Goal: Task Accomplishment & Management: Manage account settings

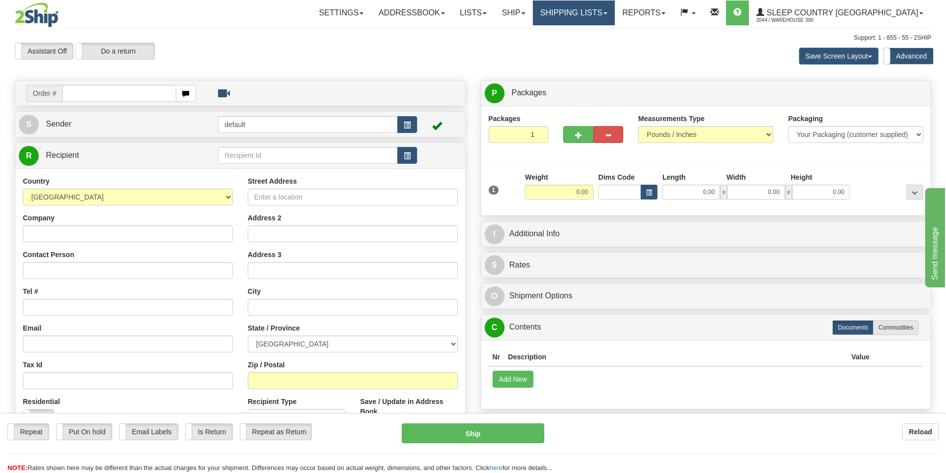
click at [615, 8] on link "Shipping lists" at bounding box center [574, 12] width 82 height 25
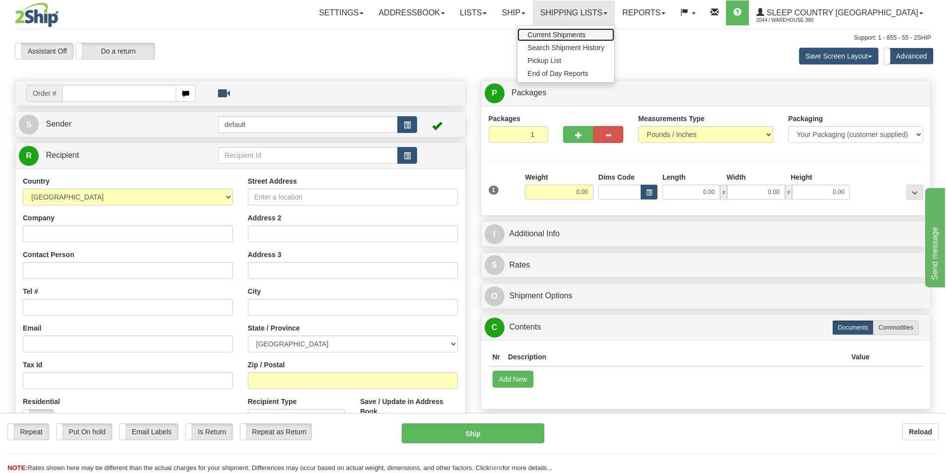
click at [586, 34] on span "Current Shipments" at bounding box center [557, 35] width 58 height 8
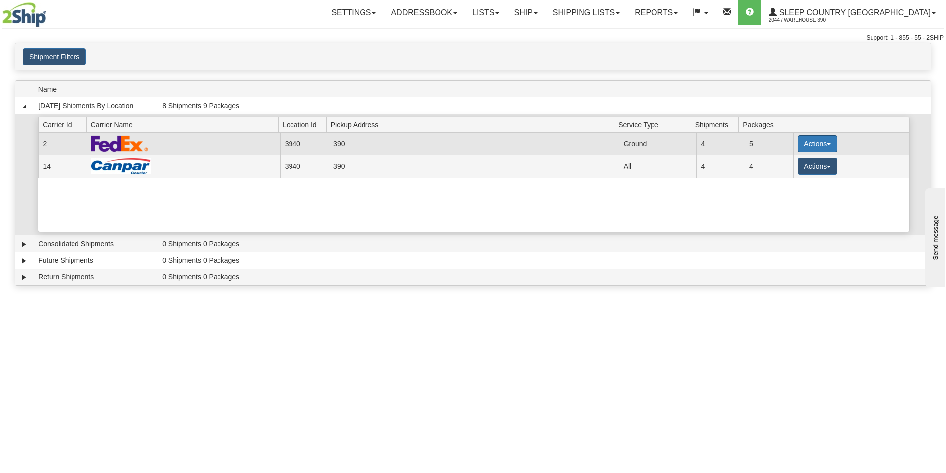
click at [814, 144] on button "Actions" at bounding box center [818, 144] width 40 height 17
click at [790, 173] on span "Close" at bounding box center [779, 175] width 23 height 7
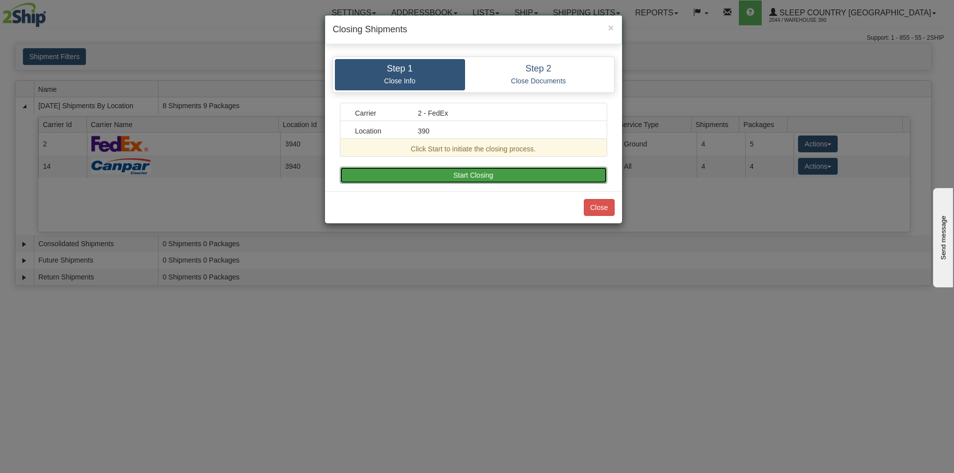
click at [458, 176] on button "Start Closing" at bounding box center [473, 175] width 267 height 17
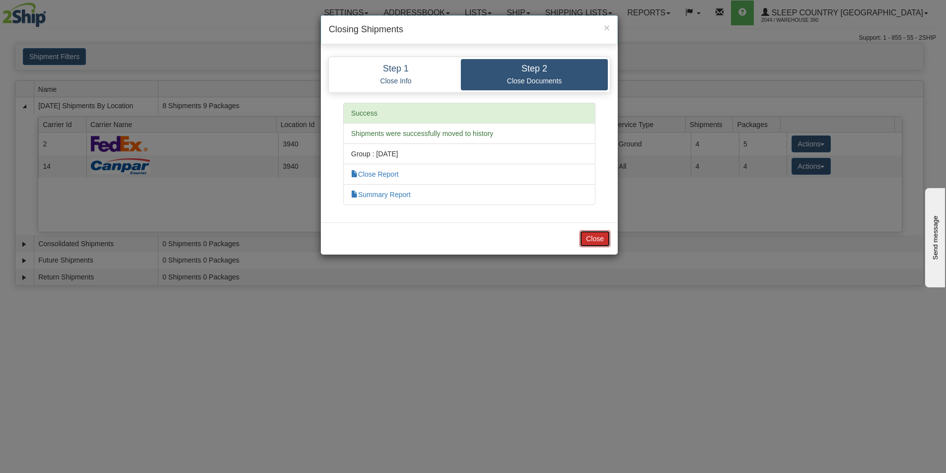
click at [581, 233] on button "Close" at bounding box center [595, 239] width 31 height 17
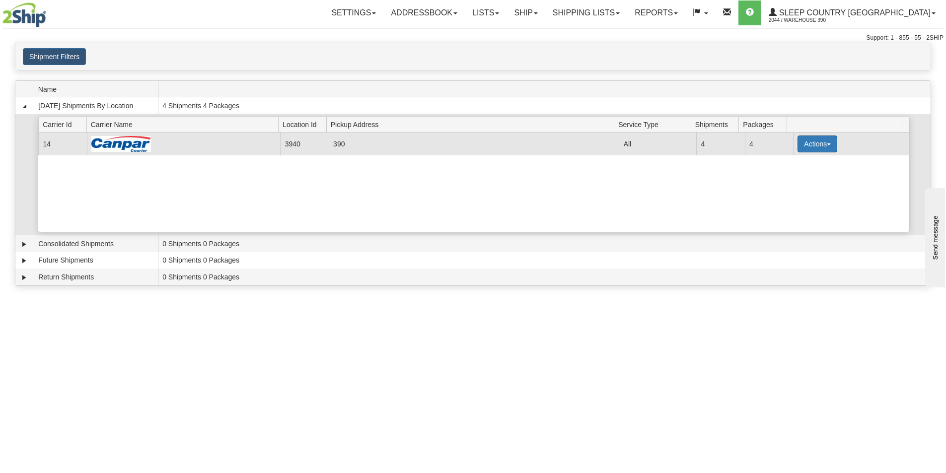
click at [832, 138] on button "Actions" at bounding box center [818, 144] width 40 height 17
click at [790, 177] on span "Close" at bounding box center [779, 175] width 23 height 7
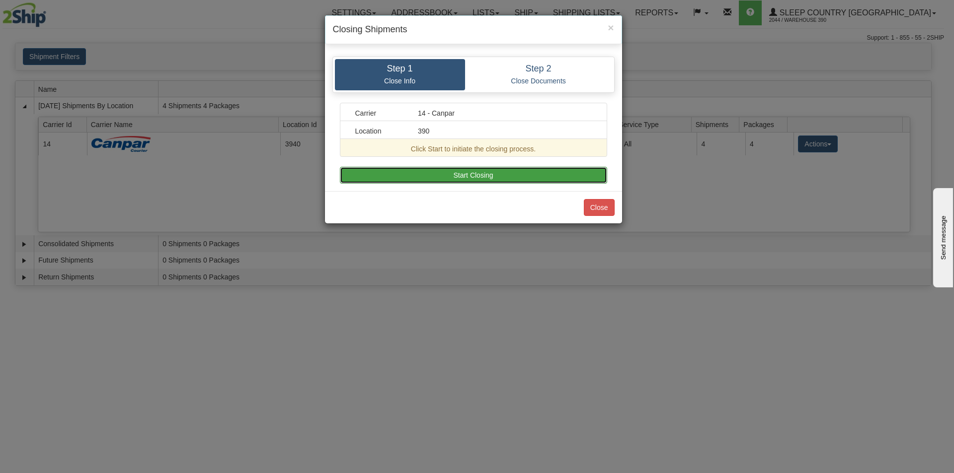
click at [487, 180] on button "Start Closing" at bounding box center [473, 175] width 267 height 17
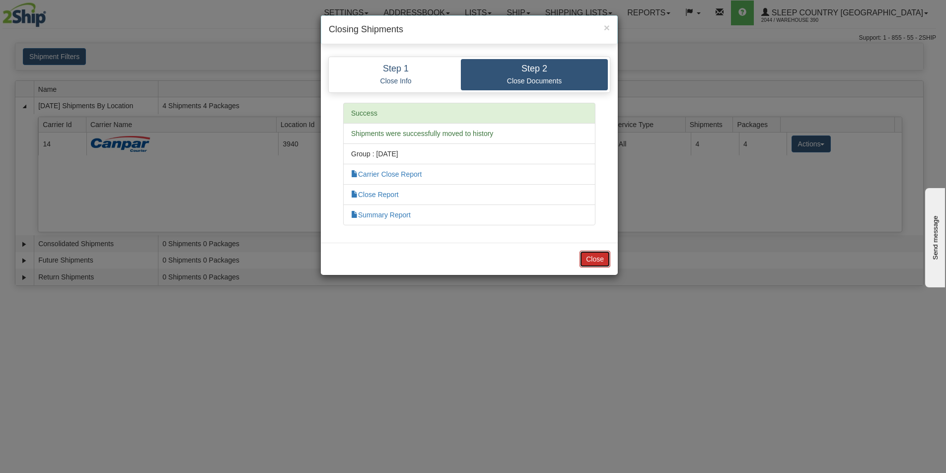
click at [590, 258] on button "Close" at bounding box center [595, 259] width 31 height 17
